Goal: Task Accomplishment & Management: Manage account settings

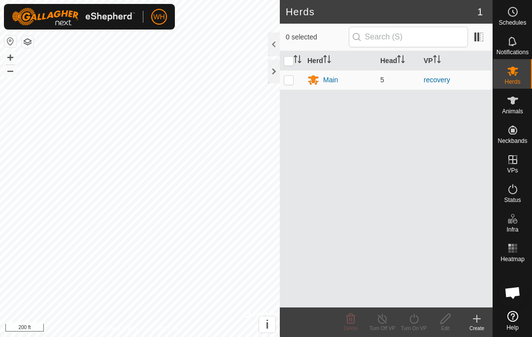
click at [333, 78] on div "Main" at bounding box center [330, 80] width 15 height 10
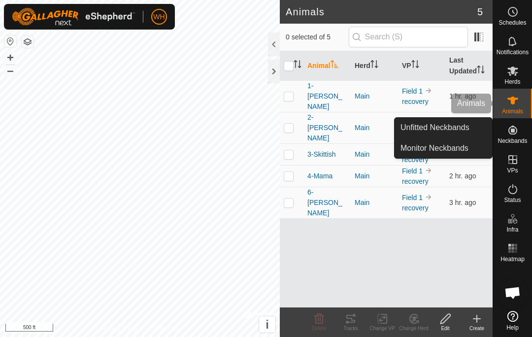
click at [508, 108] on span "Animals" at bounding box center [512, 111] width 21 height 6
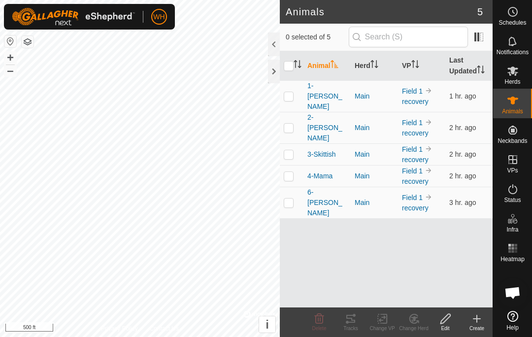
click at [292, 93] on p-checkbox at bounding box center [289, 96] width 10 height 8
click at [351, 321] on icon at bounding box center [351, 319] width 12 height 12
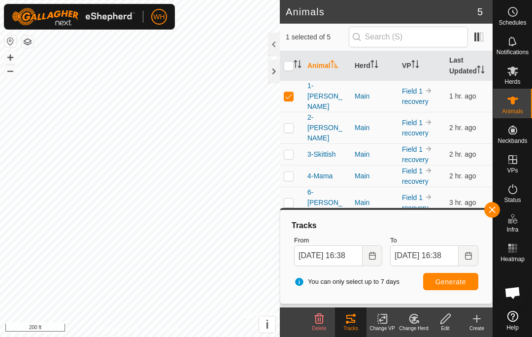
click at [292, 92] on p-checkbox at bounding box center [289, 96] width 10 height 8
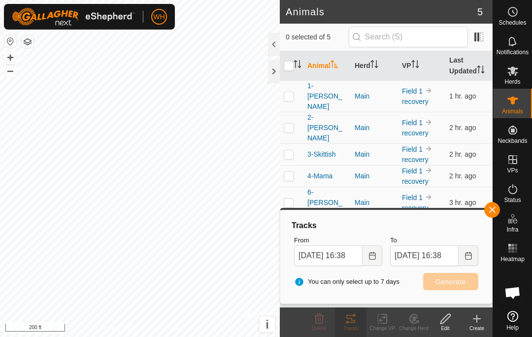
checkbox input "false"
click at [291, 124] on p-checkbox at bounding box center [289, 128] width 10 height 8
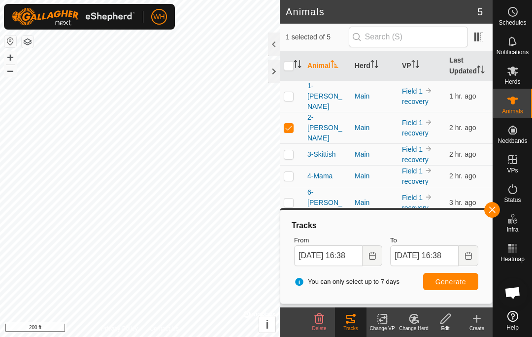
click at [455, 283] on span "Generate" at bounding box center [450, 282] width 31 height 8
click at [291, 124] on p-checkbox at bounding box center [289, 128] width 10 height 8
checkbox input "false"
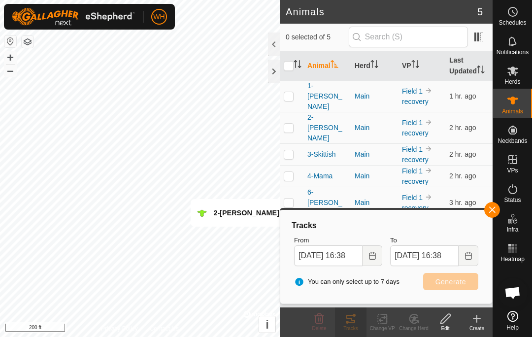
click at [287, 150] on p-checkbox at bounding box center [289, 154] width 10 height 8
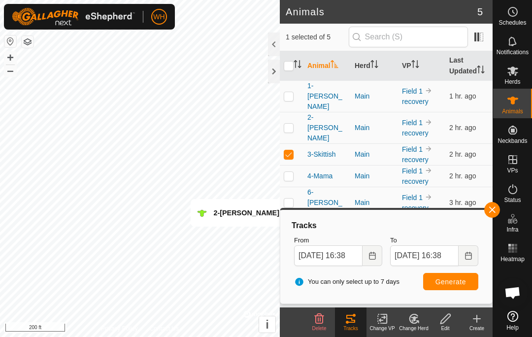
click at [451, 282] on span "Generate" at bounding box center [450, 282] width 31 height 8
click at [290, 150] on p-checkbox at bounding box center [289, 154] width 10 height 8
checkbox input "false"
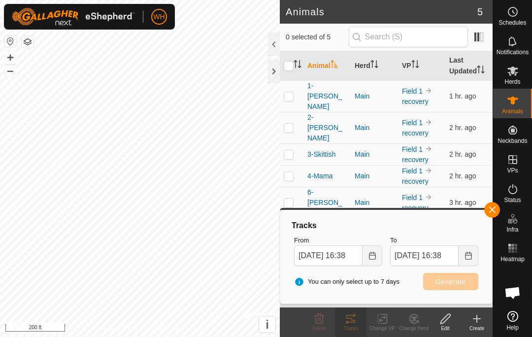
click at [291, 165] on td at bounding box center [292, 176] width 24 height 22
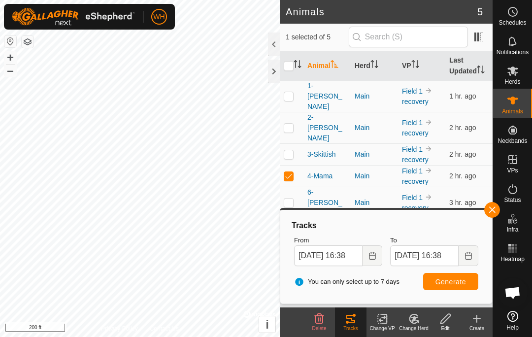
click at [449, 281] on span "Generate" at bounding box center [450, 282] width 31 height 8
click at [293, 172] on p-checkbox at bounding box center [289, 176] width 10 height 8
checkbox input "false"
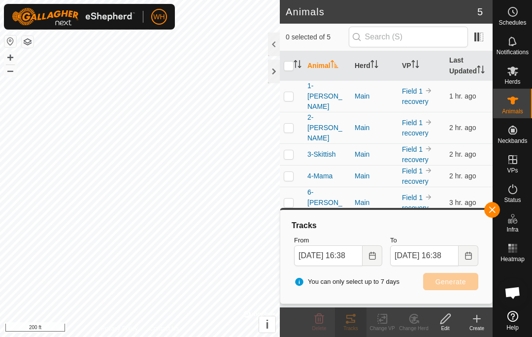
click at [292, 199] on p-checkbox at bounding box center [289, 203] width 10 height 8
checkbox input "true"
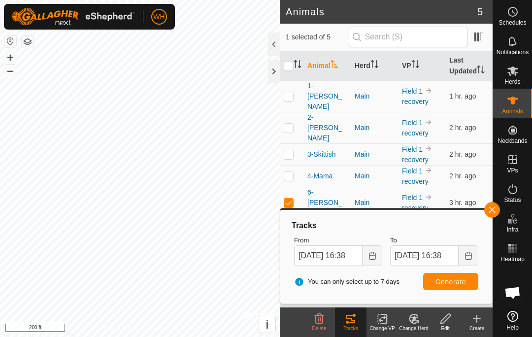
click at [451, 284] on span "Generate" at bounding box center [450, 282] width 31 height 8
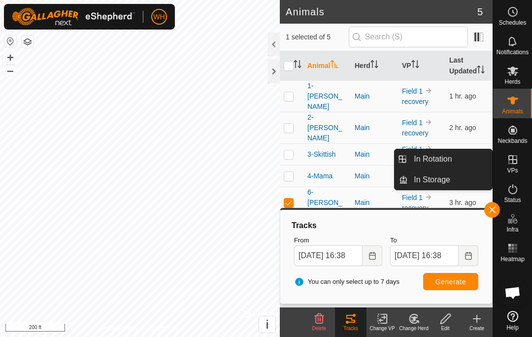
click at [441, 165] on span "In Rotation" at bounding box center [433, 159] width 38 height 12
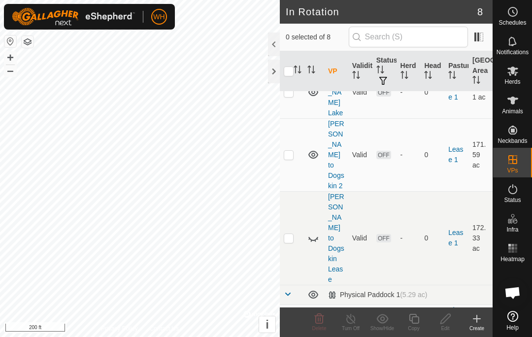
scroll to position [84, 0]
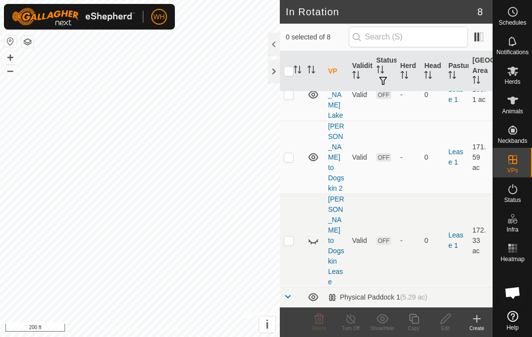
click at [339, 195] on link "Webb to Dogskin Lease" at bounding box center [336, 240] width 16 height 91
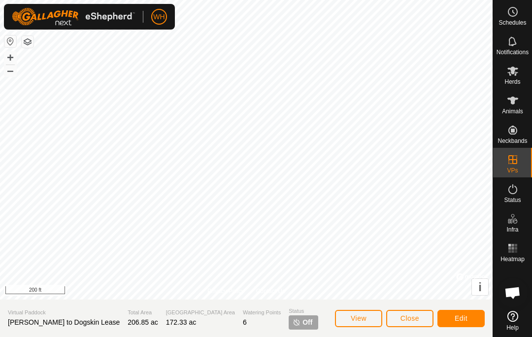
click at [456, 318] on span "Edit" at bounding box center [461, 318] width 13 height 8
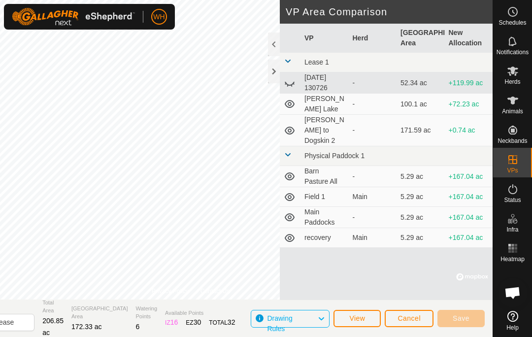
click at [404, 319] on span "Cancel" at bounding box center [409, 318] width 23 height 8
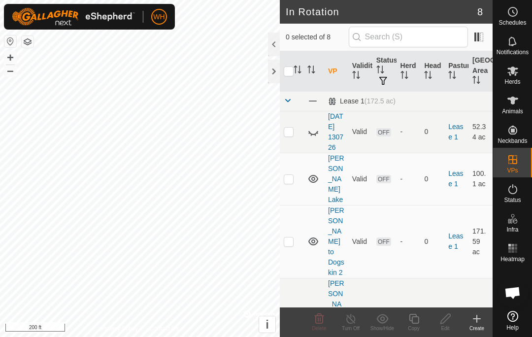
click at [335, 135] on link "2025-08-06 130726" at bounding box center [335, 131] width 15 height 39
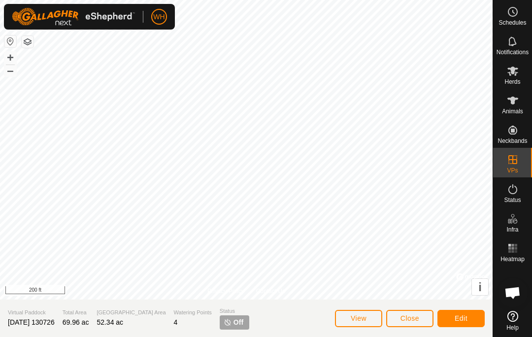
click at [459, 318] on span "Edit" at bounding box center [461, 318] width 13 height 8
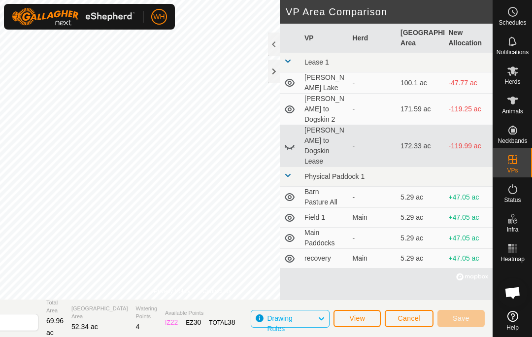
click at [290, 193] on icon at bounding box center [290, 197] width 10 height 8
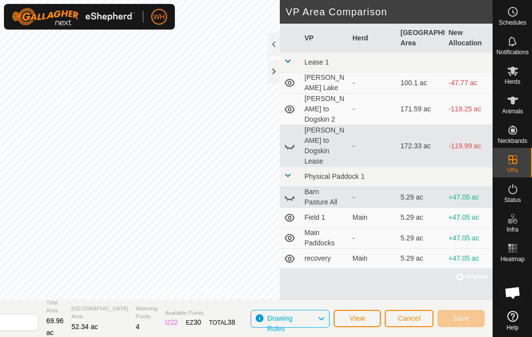
click at [295, 191] on icon at bounding box center [290, 197] width 12 height 12
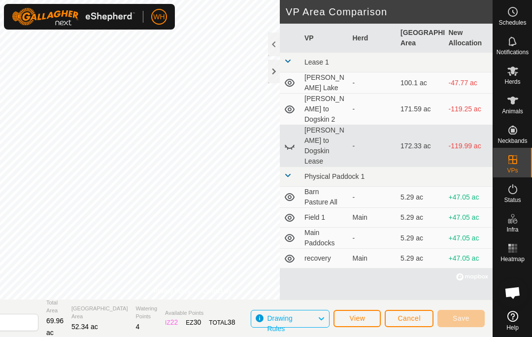
click at [289, 105] on icon at bounding box center [290, 109] width 12 height 12
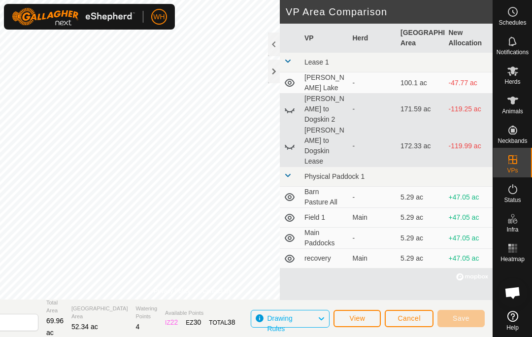
click at [286, 81] on icon at bounding box center [290, 83] width 10 height 8
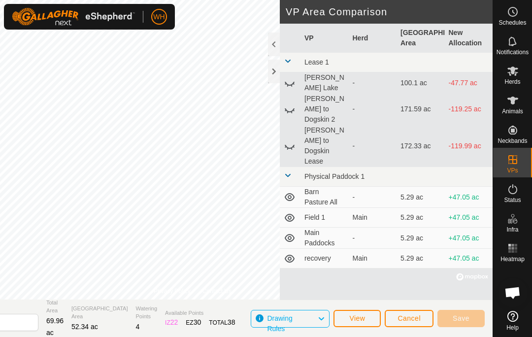
click at [291, 193] on icon at bounding box center [290, 197] width 10 height 8
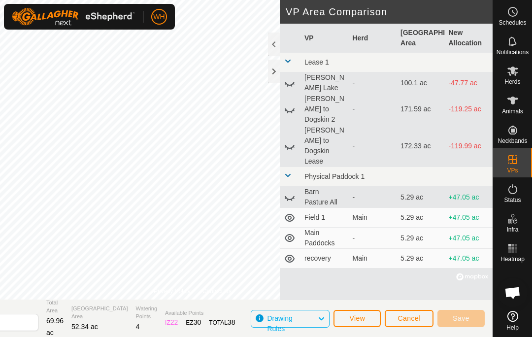
click at [288, 191] on icon at bounding box center [290, 197] width 12 height 12
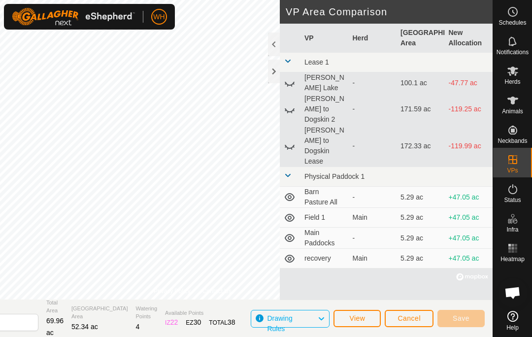
click at [293, 234] on icon at bounding box center [290, 238] width 10 height 8
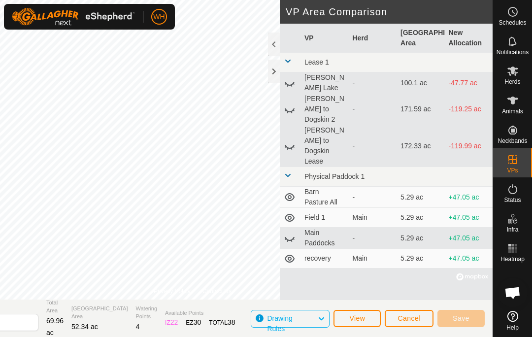
click at [357, 316] on span "View" at bounding box center [357, 318] width 16 height 8
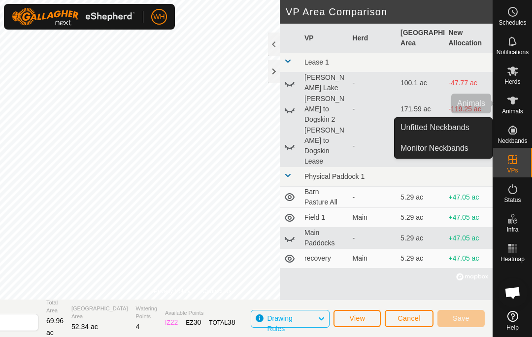
click at [514, 94] on es-animals-svg-icon at bounding box center [513, 101] width 18 height 16
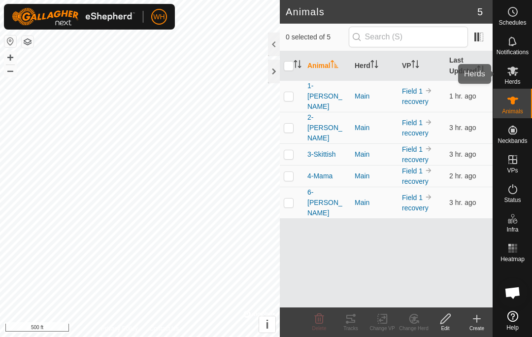
click at [508, 77] on es-mob-svg-icon at bounding box center [513, 71] width 18 height 16
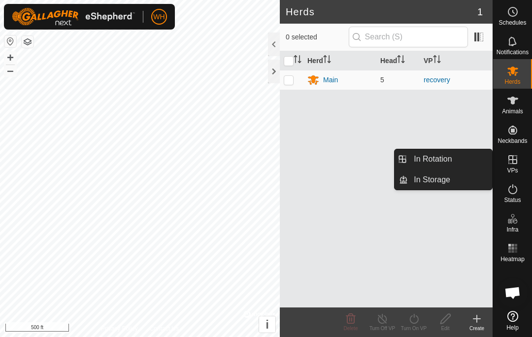
click at [450, 160] on span "In Rotation" at bounding box center [433, 159] width 38 height 12
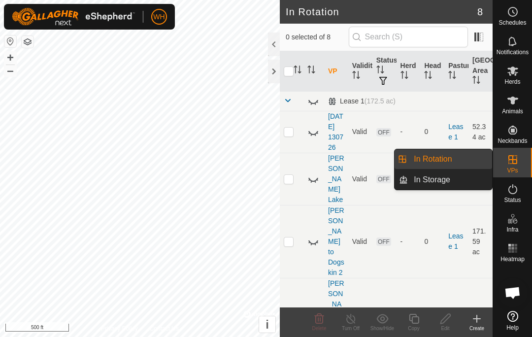
click at [440, 179] on span "In Storage" at bounding box center [432, 180] width 36 height 12
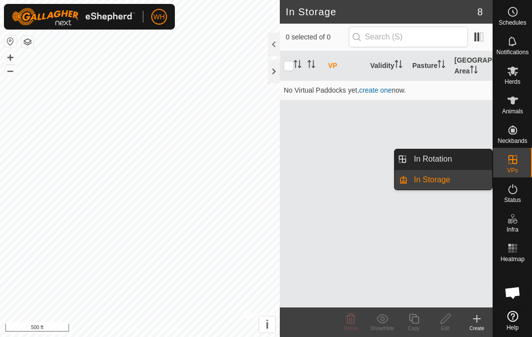
click at [451, 157] on span "In Rotation" at bounding box center [433, 159] width 38 height 12
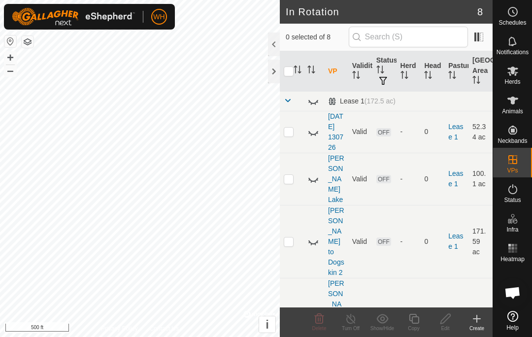
click at [296, 215] on td at bounding box center [292, 241] width 24 height 73
checkbox input "true"
click at [361, 139] on td "Valid" at bounding box center [360, 132] width 24 height 42
click at [334, 138] on link "2025-08-06 130726" at bounding box center [335, 131] width 15 height 39
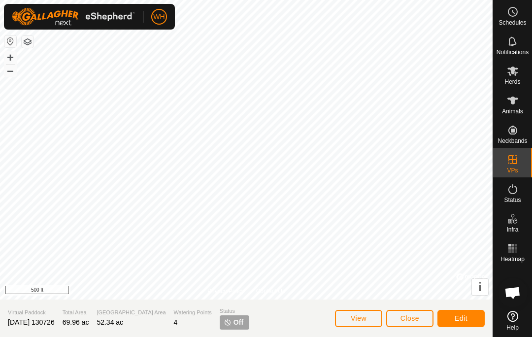
click at [414, 316] on span "Close" at bounding box center [409, 318] width 19 height 8
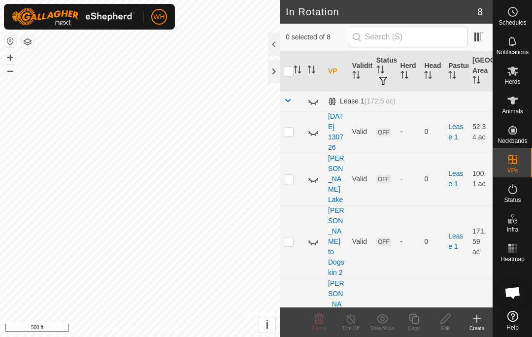
click at [293, 135] on p-checkbox at bounding box center [289, 132] width 10 height 8
checkbox input "true"
click at [314, 328] on span "Delete" at bounding box center [319, 328] width 14 height 5
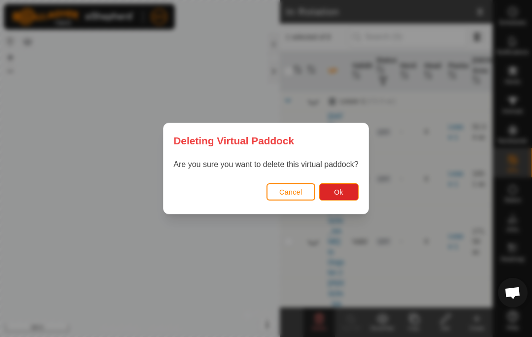
click at [342, 190] on span "Ok" at bounding box center [338, 192] width 9 height 8
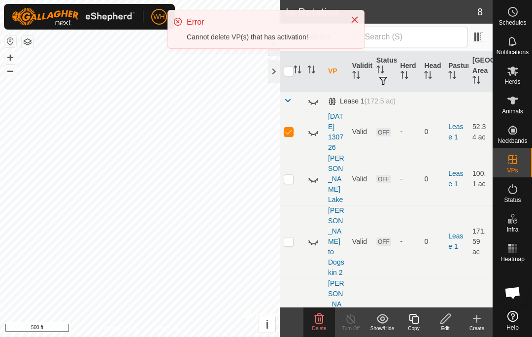
click at [288, 182] on p-checkbox at bounding box center [289, 179] width 10 height 8
checkbox input "true"
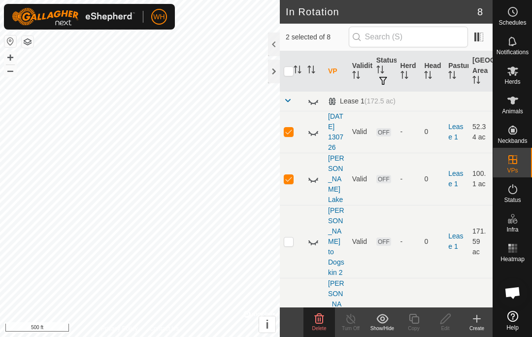
click at [288, 135] on p-checkbox at bounding box center [289, 132] width 10 height 8
checkbox input "false"
click at [316, 101] on icon at bounding box center [313, 101] width 12 height 12
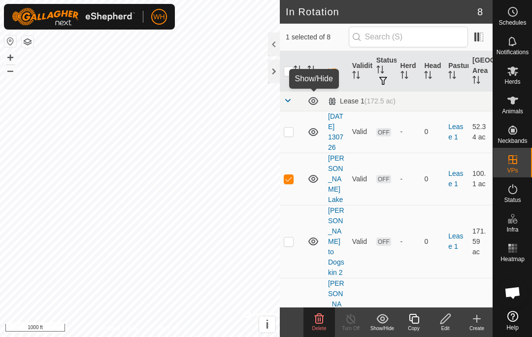
click at [290, 180] on p-checkbox at bounding box center [289, 179] width 10 height 8
checkbox input "false"
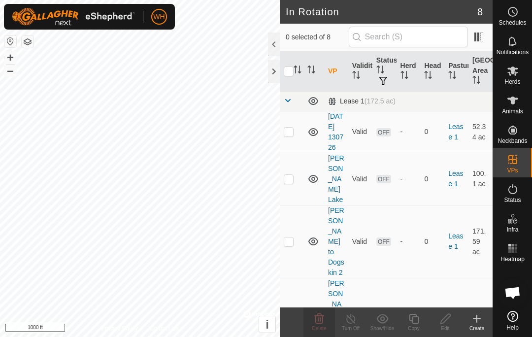
click at [315, 101] on icon at bounding box center [313, 101] width 12 height 12
click at [318, 101] on icon at bounding box center [313, 101] width 12 height 12
click at [317, 179] on icon at bounding box center [313, 179] width 10 height 8
click at [317, 180] on icon at bounding box center [313, 179] width 12 height 12
click at [331, 182] on link "Webb Lake" at bounding box center [336, 178] width 16 height 49
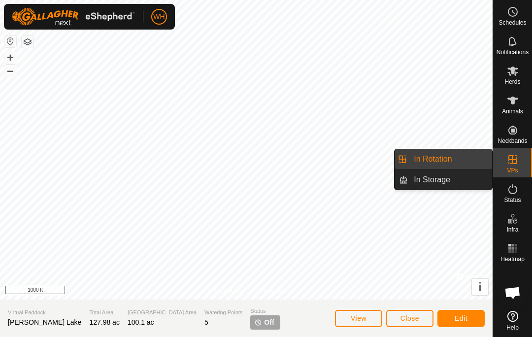
click at [434, 162] on span "In Rotation" at bounding box center [433, 159] width 38 height 12
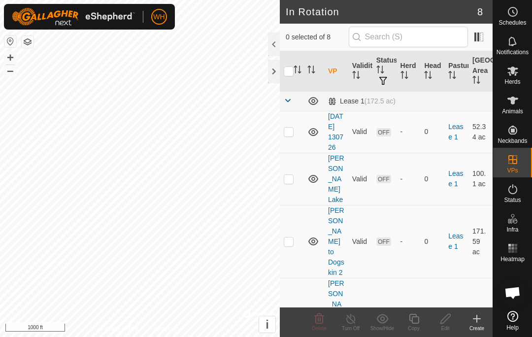
click at [333, 217] on link "Webb to Dogskin 2" at bounding box center [336, 241] width 16 height 70
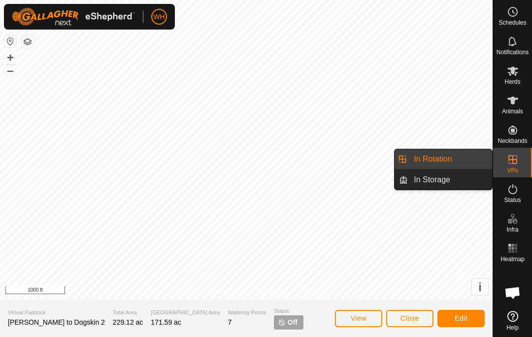
click at [430, 166] on link "In Rotation" at bounding box center [450, 159] width 84 height 20
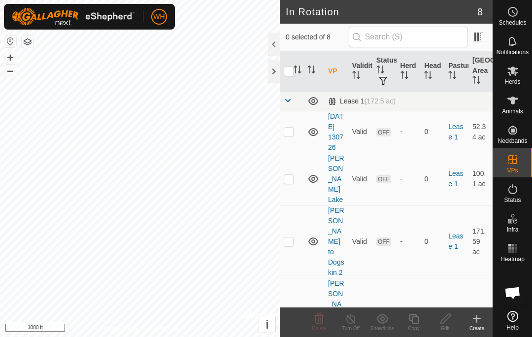
click at [286, 237] on p-checkbox at bounding box center [289, 241] width 10 height 8
click at [312, 332] on div "Delete" at bounding box center [319, 322] width 32 height 30
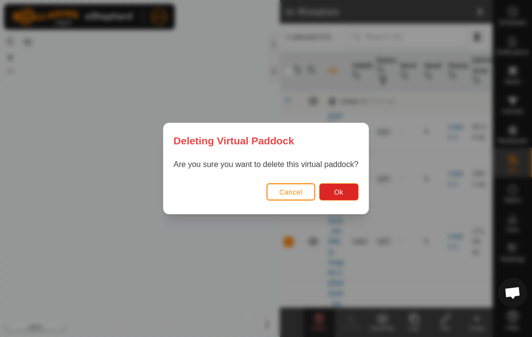
click at [334, 188] on span "Ok" at bounding box center [338, 192] width 9 height 8
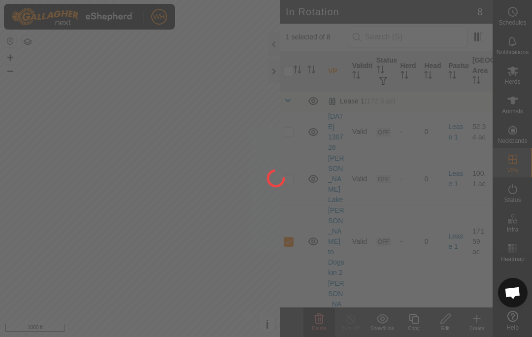
checkbox input "false"
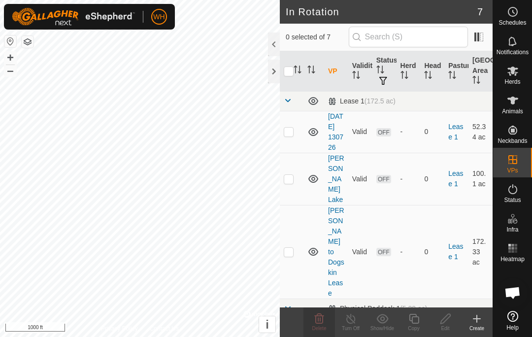
click at [333, 212] on link "Webb to Dogskin Lease" at bounding box center [336, 251] width 16 height 91
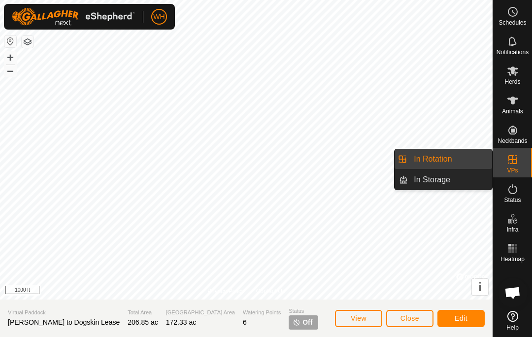
click at [436, 166] on link "In Rotation" at bounding box center [450, 159] width 84 height 20
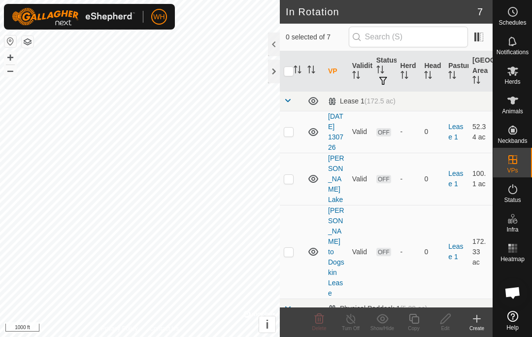
click at [291, 102] on span at bounding box center [288, 101] width 8 height 8
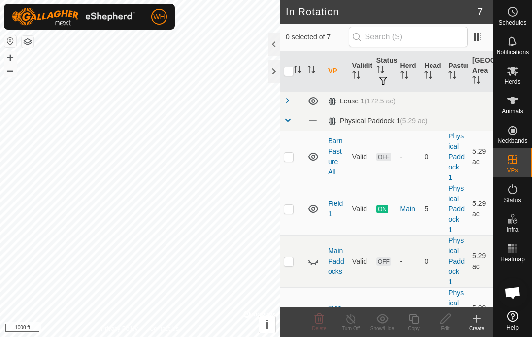
click at [290, 120] on span at bounding box center [288, 120] width 8 height 8
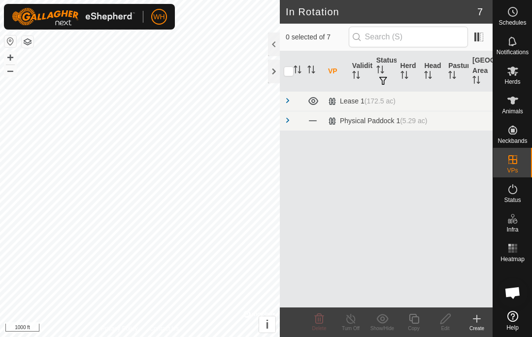
click at [378, 121] on div "Physical Paddock 1 (5.29 ac)" at bounding box center [377, 121] width 99 height 8
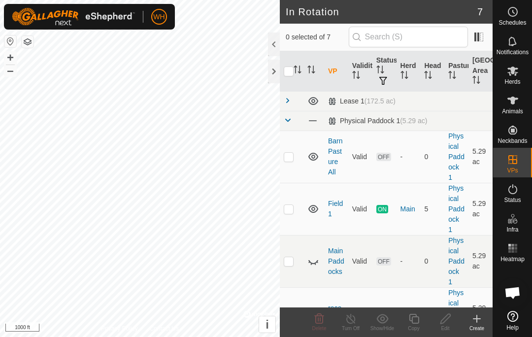
click at [289, 157] on p-checkbox at bounding box center [289, 157] width 10 height 8
checkbox input "true"
click at [294, 205] on td at bounding box center [292, 209] width 24 height 52
checkbox input "true"
click at [297, 260] on td at bounding box center [292, 261] width 24 height 52
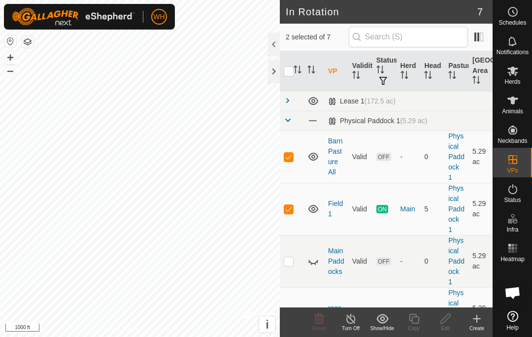
checkbox input "true"
click at [375, 118] on div "Physical Paddock 1 (5.29 ac)" at bounding box center [377, 121] width 99 height 8
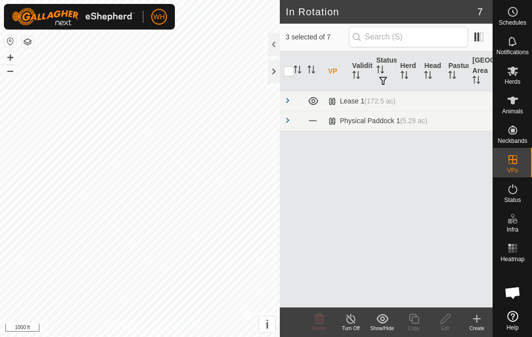
click at [372, 122] on div "Physical Paddock 1 (5.29 ac)" at bounding box center [377, 121] width 99 height 8
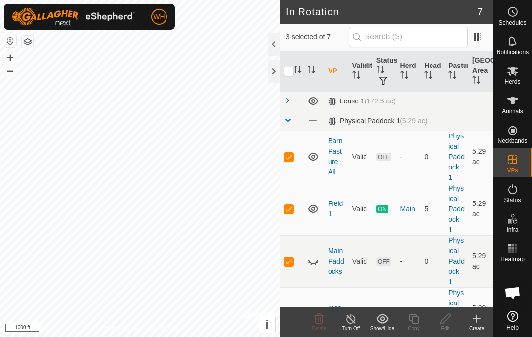
click at [285, 261] on p-checkbox at bounding box center [289, 261] width 10 height 8
checkbox input "false"
click at [295, 207] on td at bounding box center [292, 209] width 24 height 52
checkbox input "false"
click at [289, 154] on p-checkbox at bounding box center [289, 157] width 10 height 8
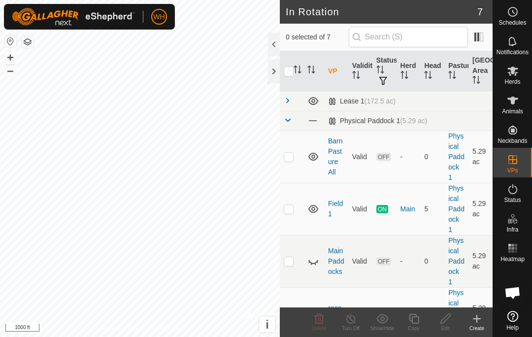
click at [297, 154] on td at bounding box center [292, 157] width 24 height 52
click at [318, 328] on span "Delete" at bounding box center [319, 328] width 14 height 5
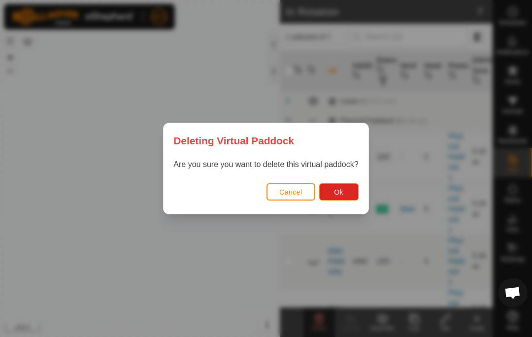
click at [343, 191] on span "Ok" at bounding box center [338, 192] width 9 height 8
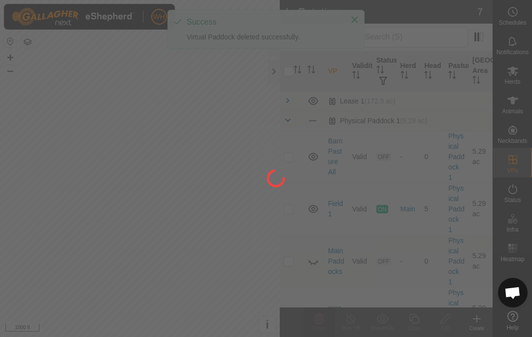
checkbox input "false"
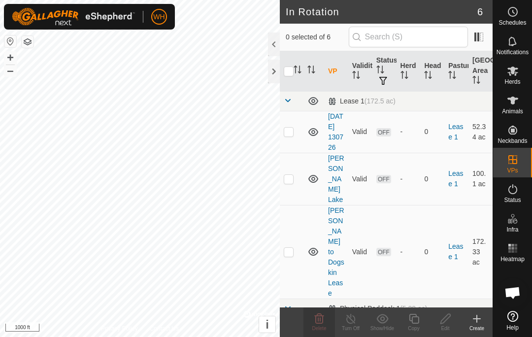
click at [291, 134] on p-checkbox at bounding box center [289, 132] width 10 height 8
click at [293, 135] on p-checkbox at bounding box center [289, 132] width 10 height 8
click at [293, 134] on p-checkbox at bounding box center [289, 132] width 10 height 8
click at [320, 328] on span "Delete" at bounding box center [319, 328] width 14 height 5
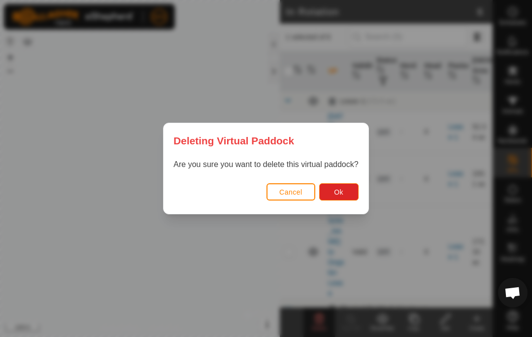
click at [343, 193] on span "Ok" at bounding box center [338, 192] width 9 height 8
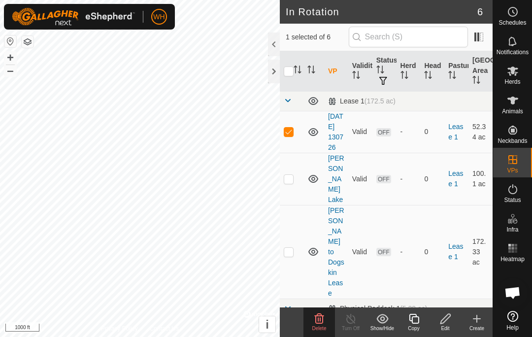
click at [324, 321] on icon at bounding box center [319, 319] width 12 height 12
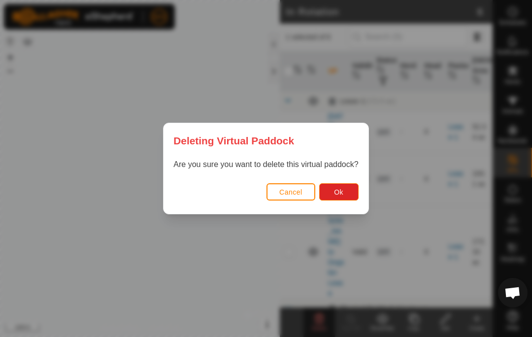
click at [342, 191] on span "Ok" at bounding box center [338, 192] width 9 height 8
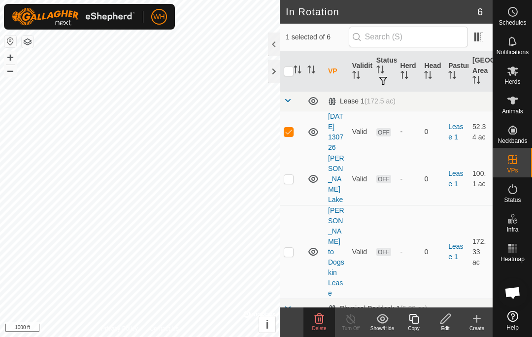
click at [295, 138] on td at bounding box center [292, 132] width 24 height 42
checkbox input "false"
click at [291, 179] on p-checkbox at bounding box center [289, 179] width 10 height 8
click at [321, 326] on span "Delete" at bounding box center [319, 328] width 14 height 5
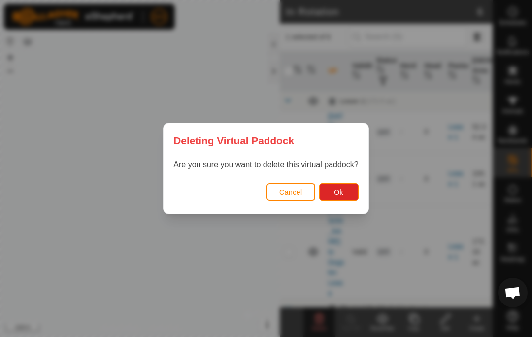
click at [333, 193] on button "Ok" at bounding box center [338, 191] width 39 height 17
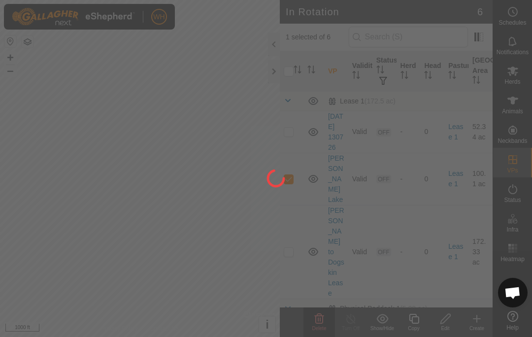
checkbox input "false"
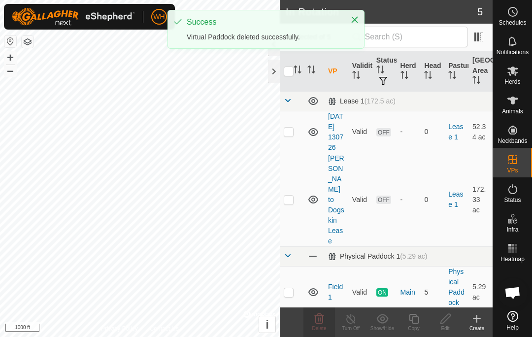
click at [293, 196] on p-checkbox at bounding box center [289, 200] width 10 height 8
checkbox input "true"
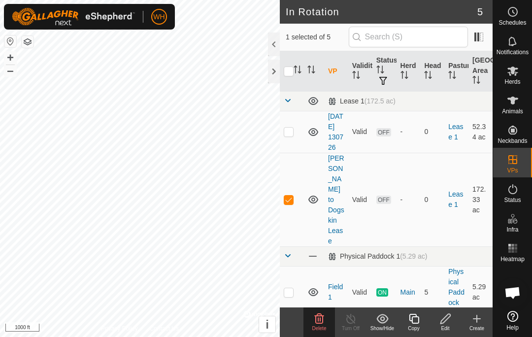
click at [320, 316] on icon at bounding box center [319, 318] width 9 height 10
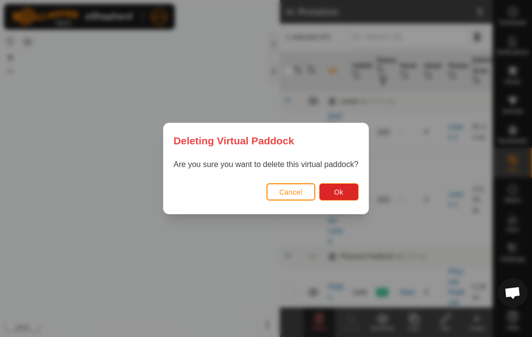
click at [341, 190] on span "Ok" at bounding box center [338, 192] width 9 height 8
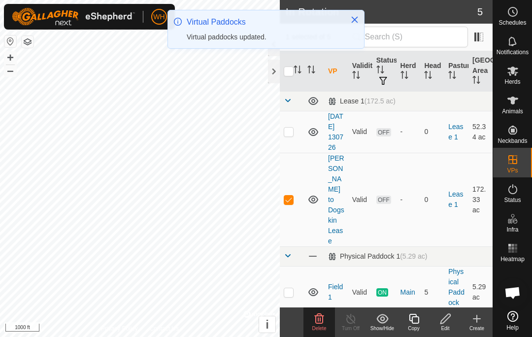
click at [288, 196] on p-checkbox at bounding box center [289, 200] width 10 height 8
checkbox input "false"
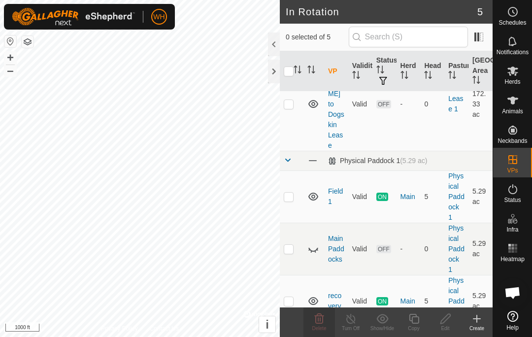
scroll to position [95, 0]
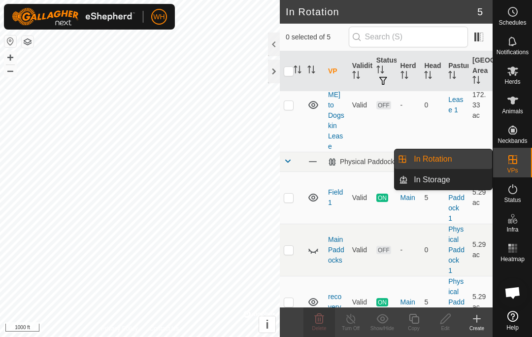
click at [292, 246] on p-checkbox at bounding box center [289, 250] width 10 height 8
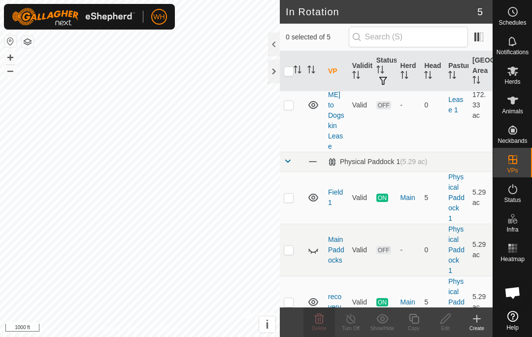
checkbox input "true"
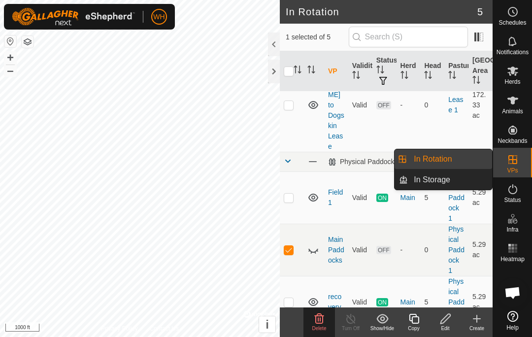
click at [434, 183] on span "In Storage" at bounding box center [432, 180] width 36 height 12
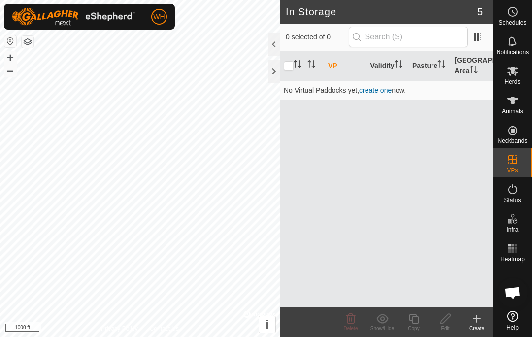
click at [481, 326] on div "Create" at bounding box center [477, 328] width 32 height 7
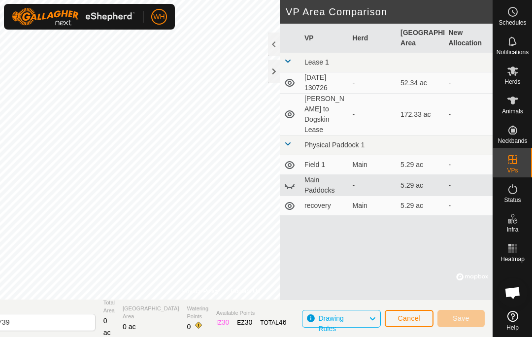
click at [376, 80] on div "-" at bounding box center [373, 83] width 40 height 10
click at [321, 85] on td "2025-08-06 130726" at bounding box center [324, 82] width 48 height 21
click at [295, 82] on icon at bounding box center [290, 83] width 12 height 12
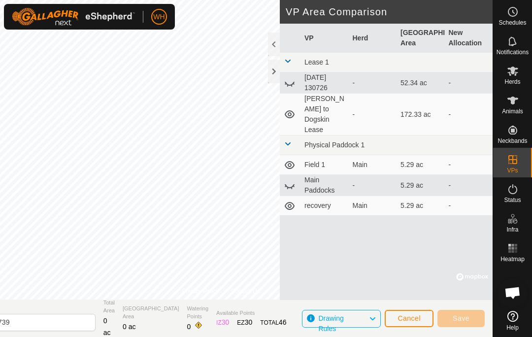
click at [301, 81] on td "2025-08-06 130726" at bounding box center [324, 82] width 48 height 21
click at [295, 78] on icon at bounding box center [290, 83] width 12 height 12
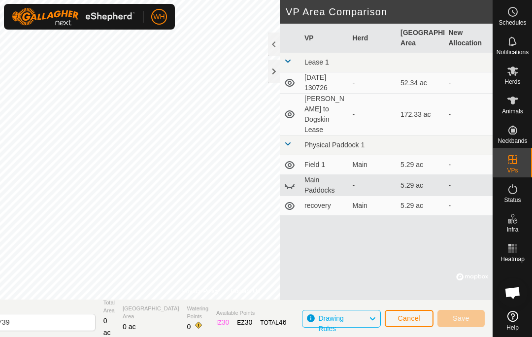
click at [290, 59] on span at bounding box center [288, 61] width 8 height 8
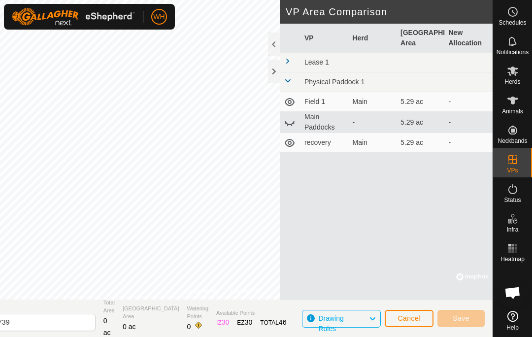
click at [291, 65] on link at bounding box center [288, 62] width 8 height 8
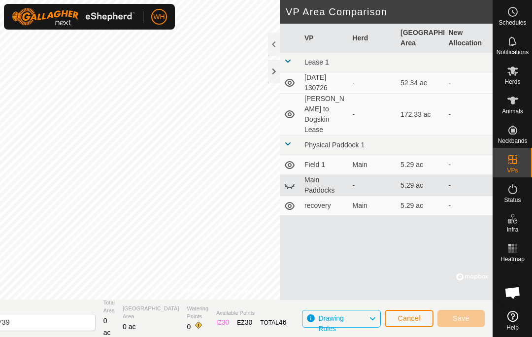
click at [311, 108] on td "Webb to Dogskin Lease" at bounding box center [324, 115] width 48 height 42
click at [329, 102] on td "Webb to Dogskin Lease" at bounding box center [324, 115] width 48 height 42
click at [313, 110] on td "Webb to Dogskin Lease" at bounding box center [324, 115] width 48 height 42
click at [317, 111] on td "Webb to Dogskin Lease" at bounding box center [324, 115] width 48 height 42
click at [412, 315] on span "Cancel" at bounding box center [409, 318] width 23 height 8
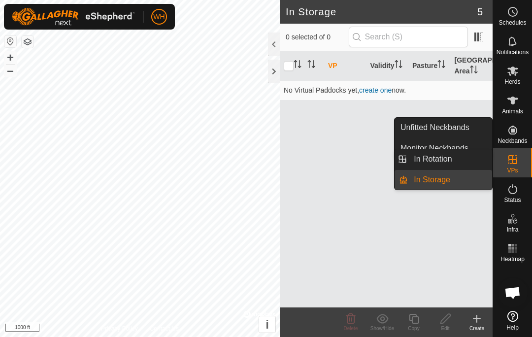
click at [449, 164] on span "In Rotation" at bounding box center [433, 159] width 38 height 12
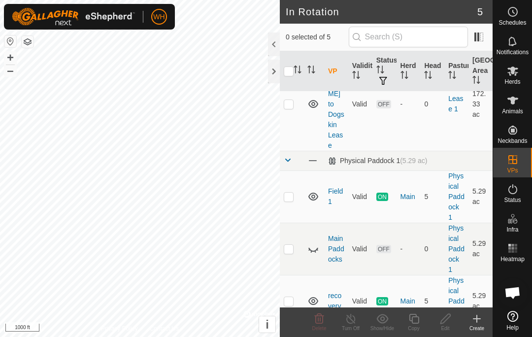
scroll to position [95, 0]
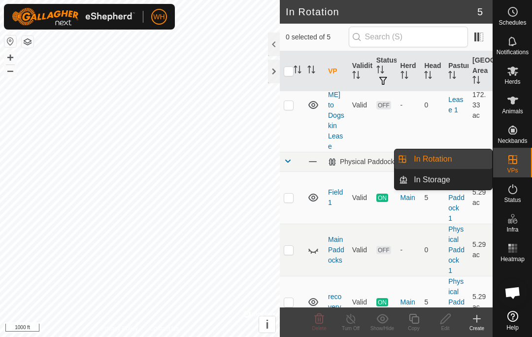
click at [455, 161] on link "In Rotation" at bounding box center [450, 159] width 84 height 20
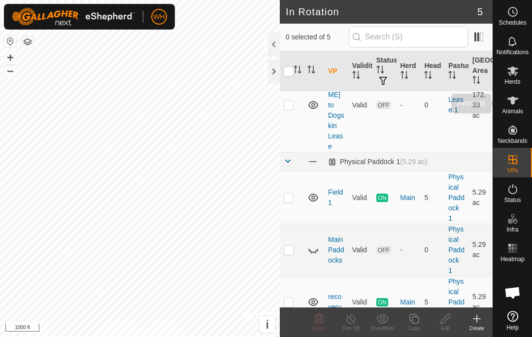
click at [510, 100] on icon at bounding box center [512, 101] width 11 height 8
